Goal: Task Accomplishment & Management: Manage account settings

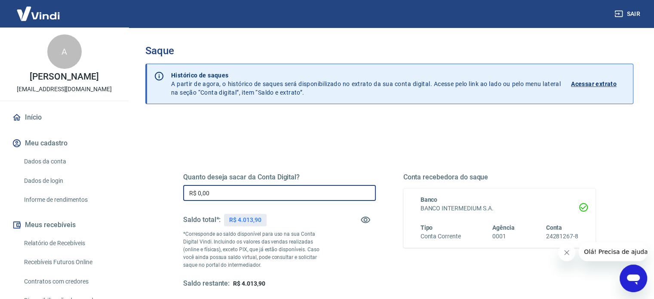
click at [206, 187] on input "R$ 0,00" at bounding box center [279, 193] width 193 height 16
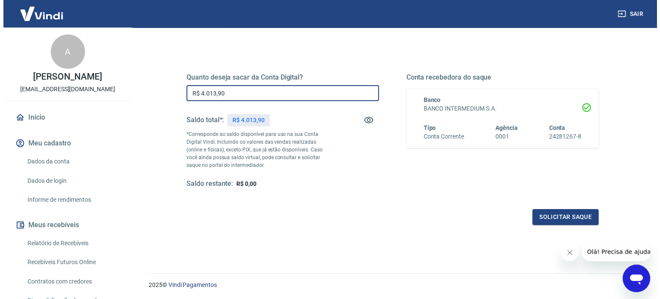
scroll to position [110, 0]
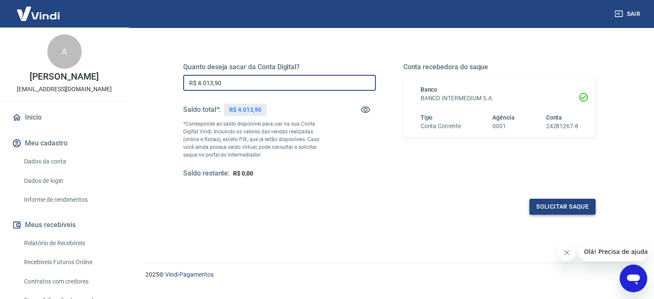
type input "R$ 4.013,90"
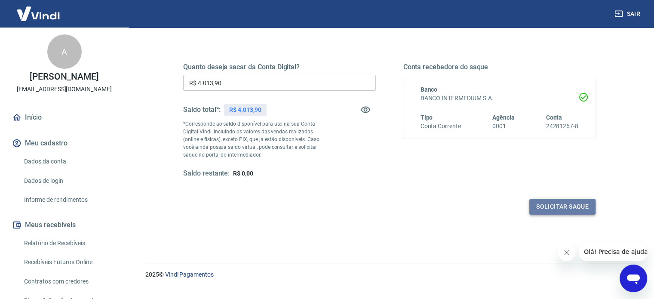
click at [547, 206] on button "Solicitar saque" at bounding box center [562, 207] width 66 height 16
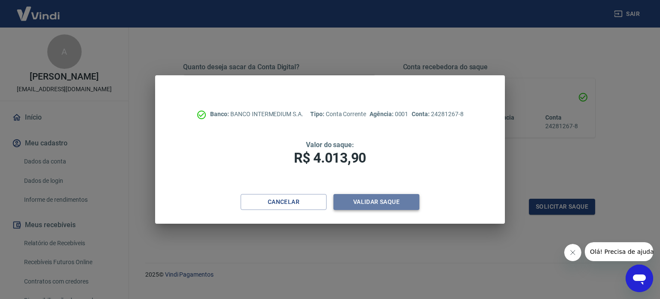
click at [383, 202] on button "Validar saque" at bounding box center [377, 202] width 86 height 16
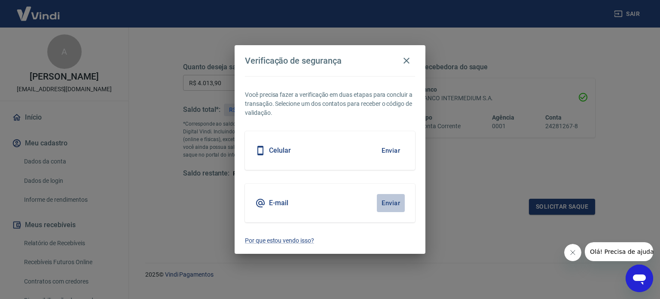
click at [384, 197] on button "Enviar" at bounding box center [391, 203] width 28 height 18
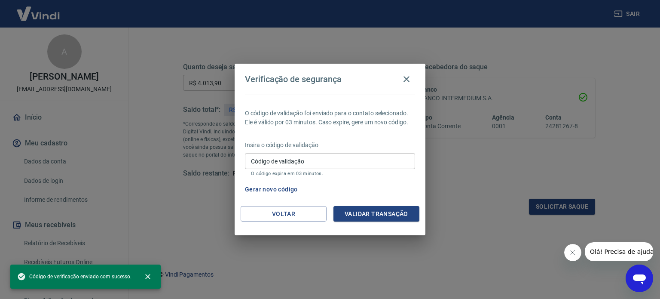
click at [388, 189] on body "Sair A Agnes Marçal de Oliveira luliforbabies@gmail.com Início Meu cadastro Dad…" at bounding box center [330, 39] width 660 height 299
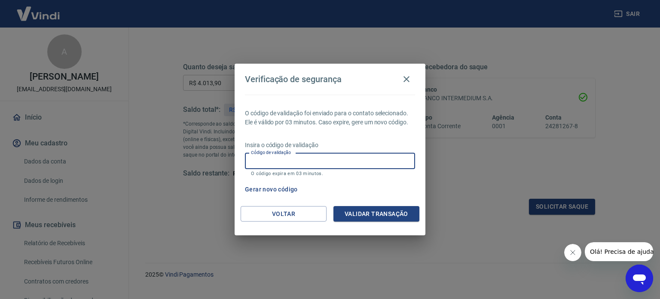
click at [322, 158] on input "Código de validação" at bounding box center [330, 161] width 170 height 16
type input "273682"
click at [360, 216] on button "Validar transação" at bounding box center [377, 214] width 86 height 16
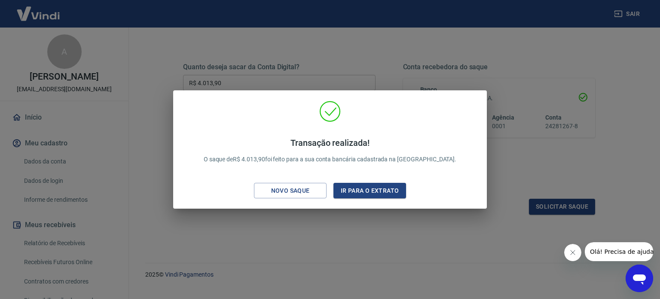
click at [322, 76] on div "Transação realizada! O saque de R$ 4.013,90 foi feito para a sua conta bancária…" at bounding box center [330, 149] width 660 height 299
